Goal: Find specific page/section: Find specific page/section

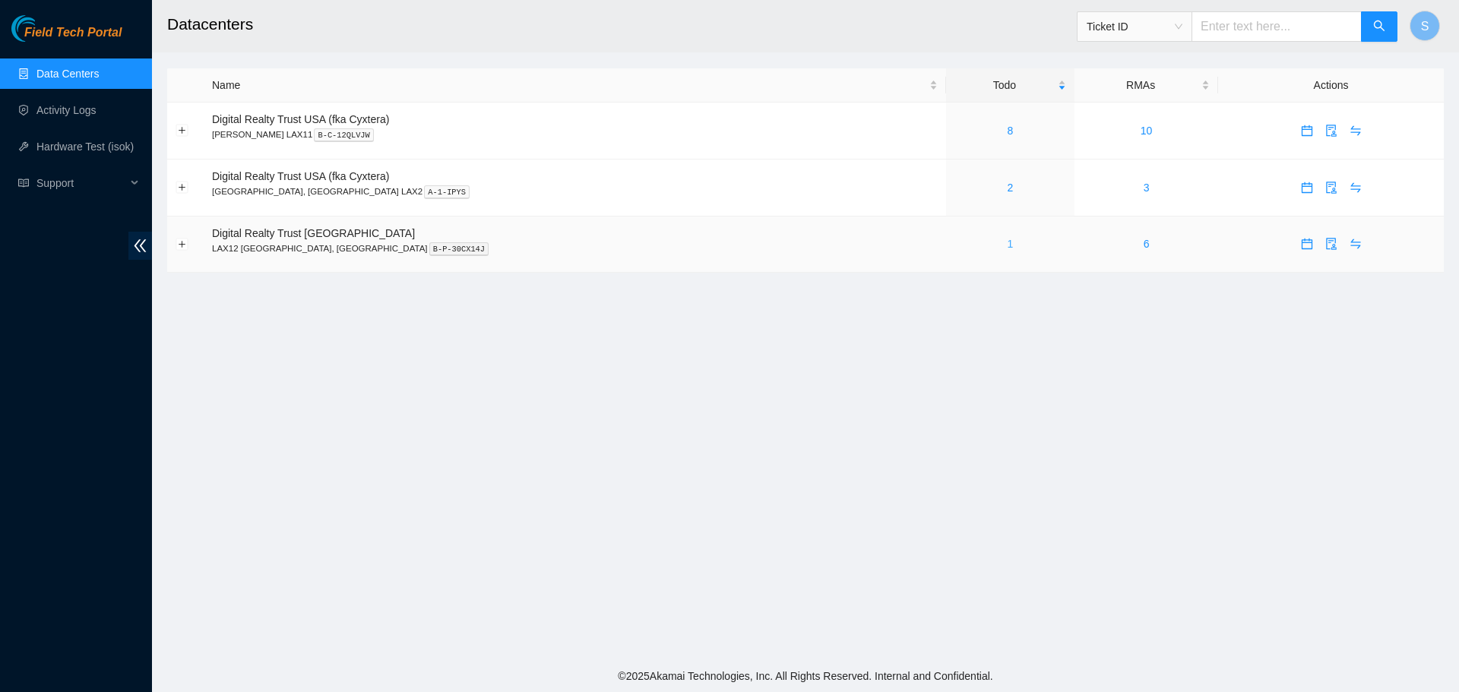
click at [1007, 245] on link "1" at bounding box center [1010, 244] width 6 height 12
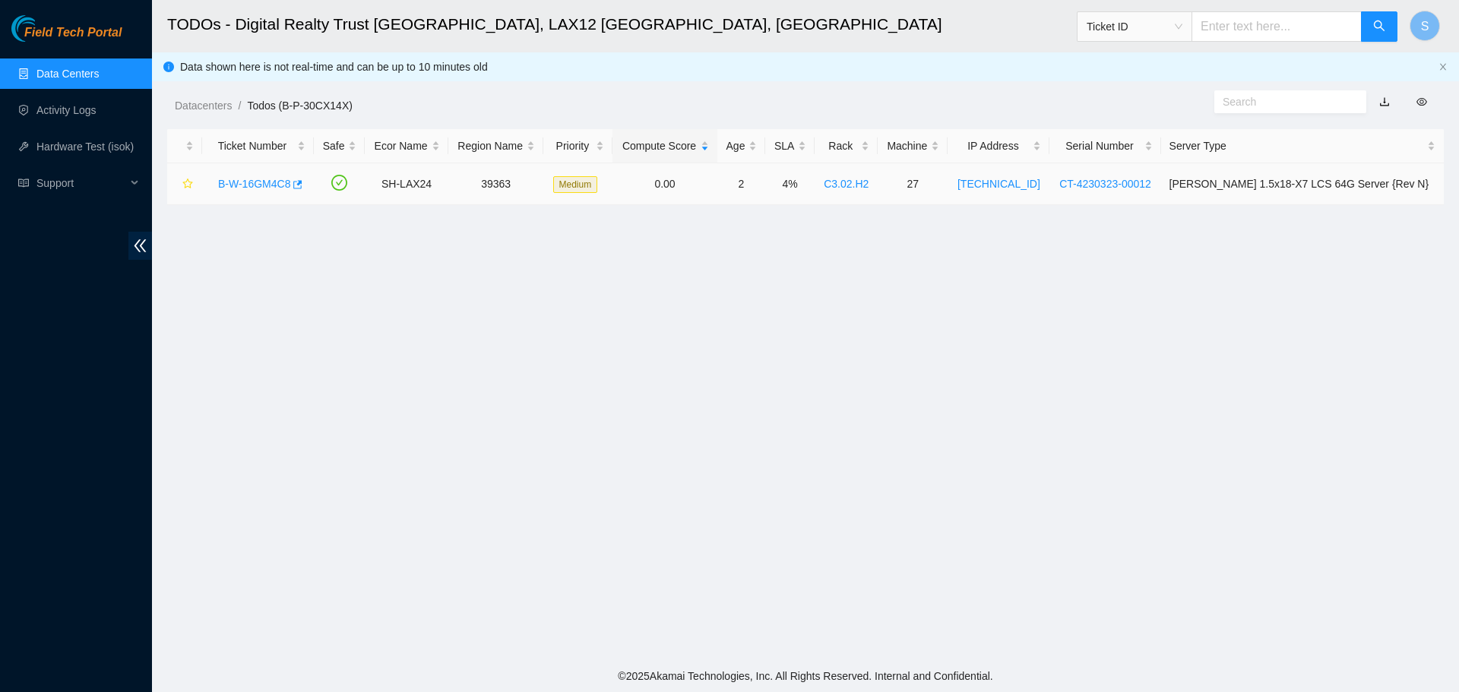
click at [277, 183] on link "B-W-16GM4C8" at bounding box center [254, 184] width 72 height 12
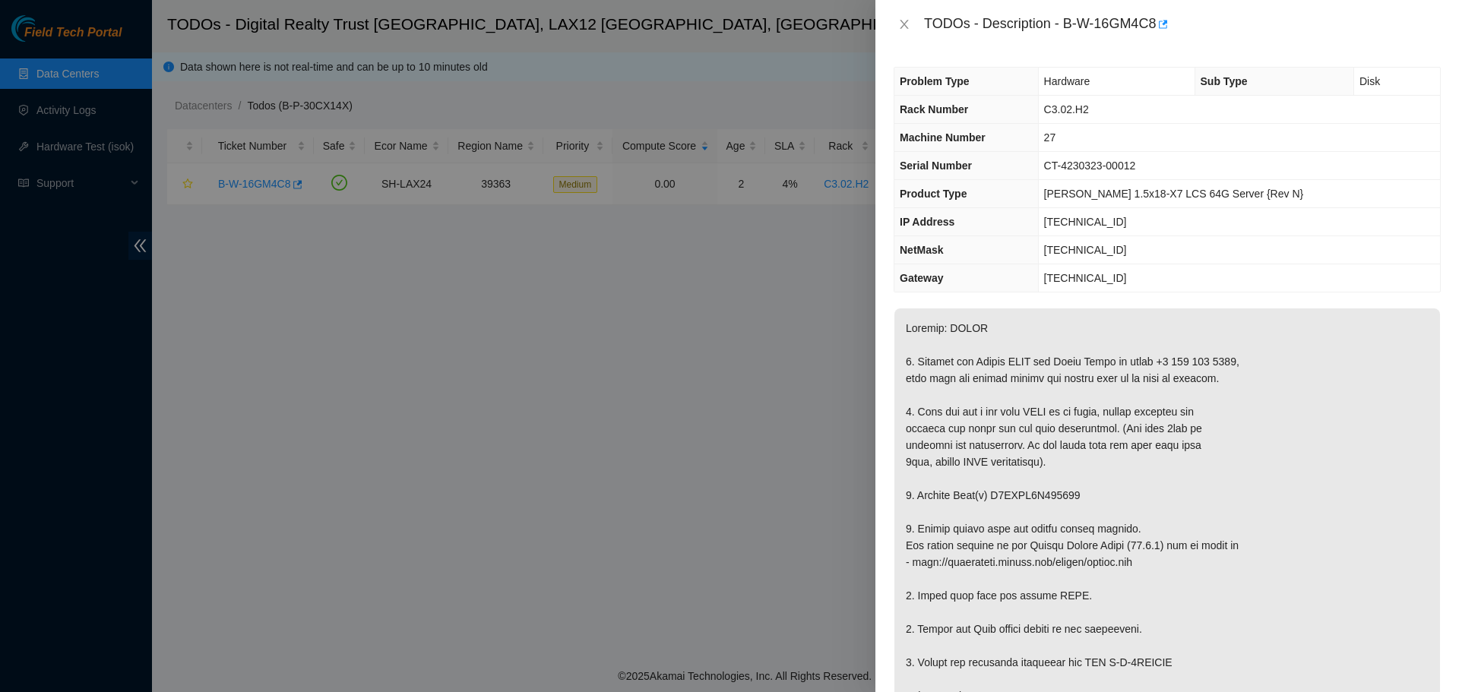
click at [900, 32] on div "TODOs - Description - B-W-16GM4C8" at bounding box center [1166, 24] width 547 height 24
click at [900, 27] on icon "close" at bounding box center [904, 24] width 12 height 12
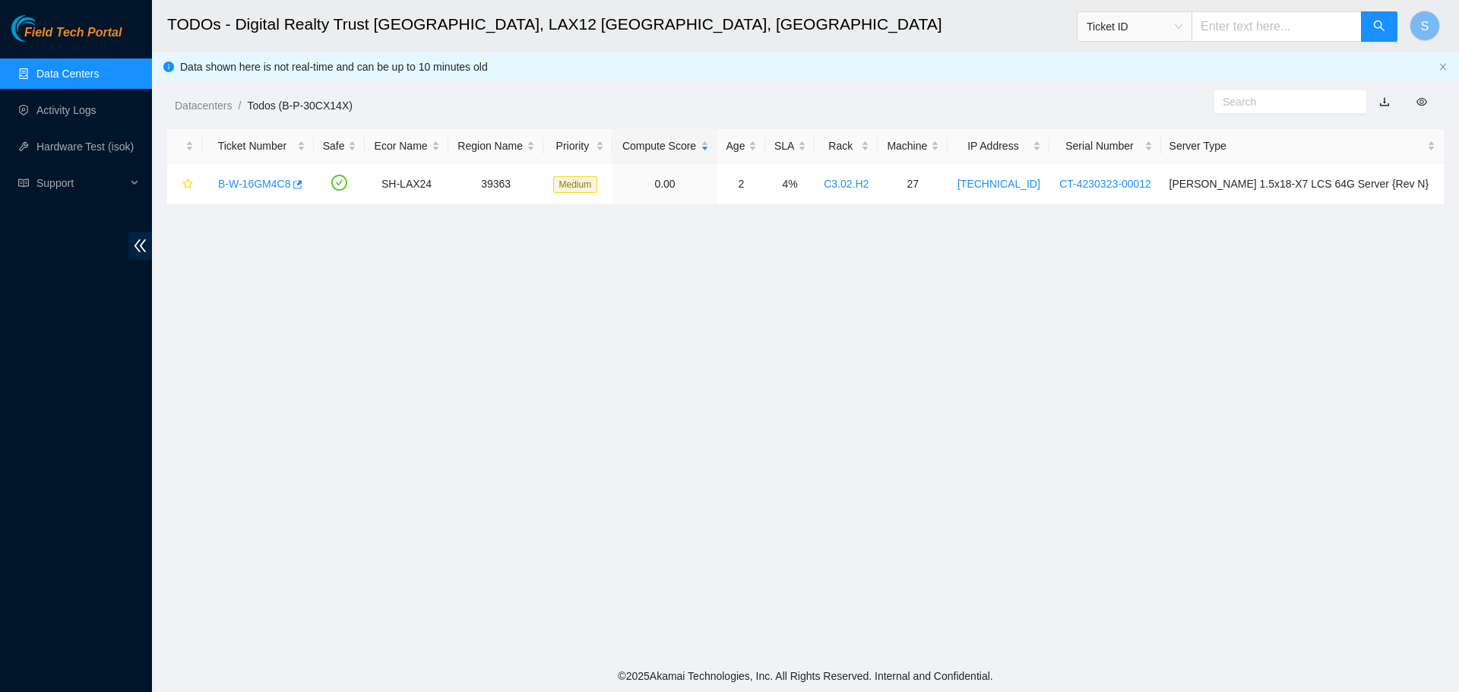
click at [96, 70] on link "Data Centers" at bounding box center [67, 74] width 62 height 12
